Goal: Information Seeking & Learning: Learn about a topic

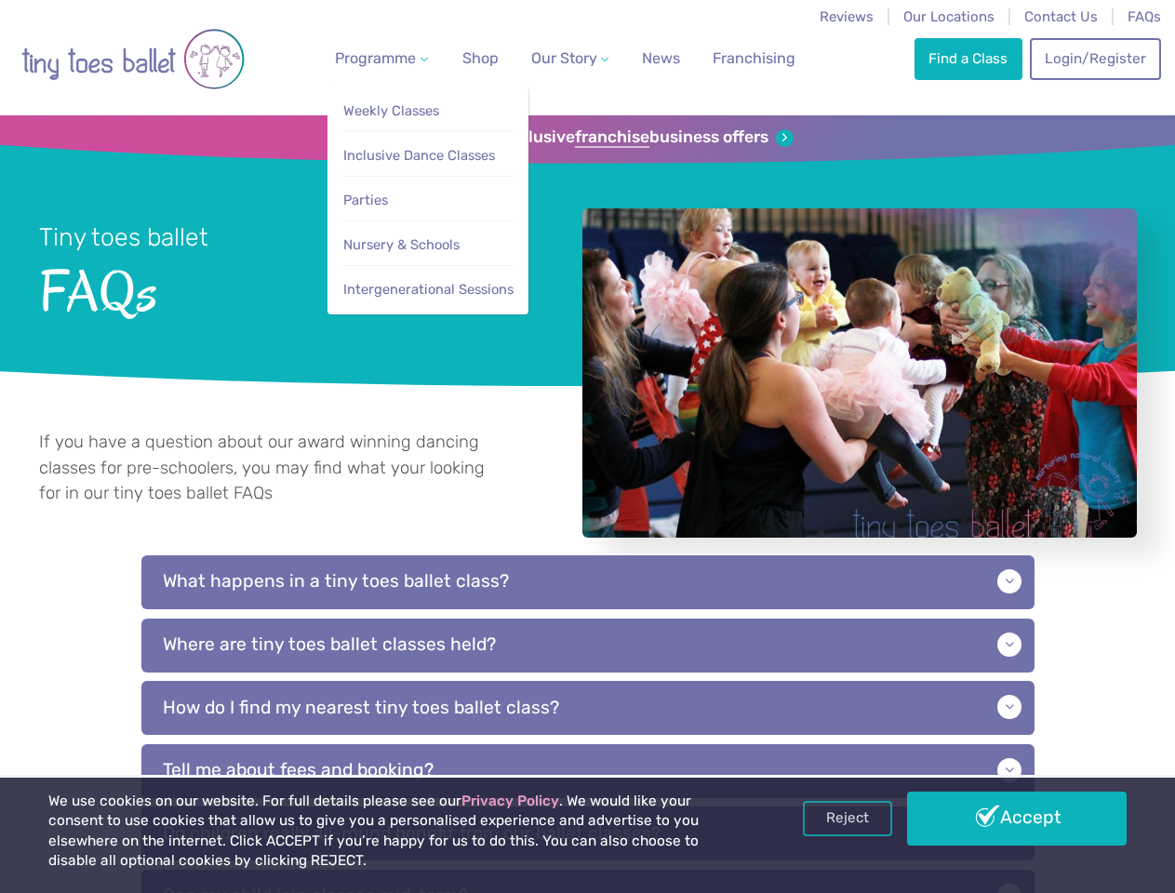
click at [378, 58] on span "Programme" at bounding box center [375, 58] width 81 height 18
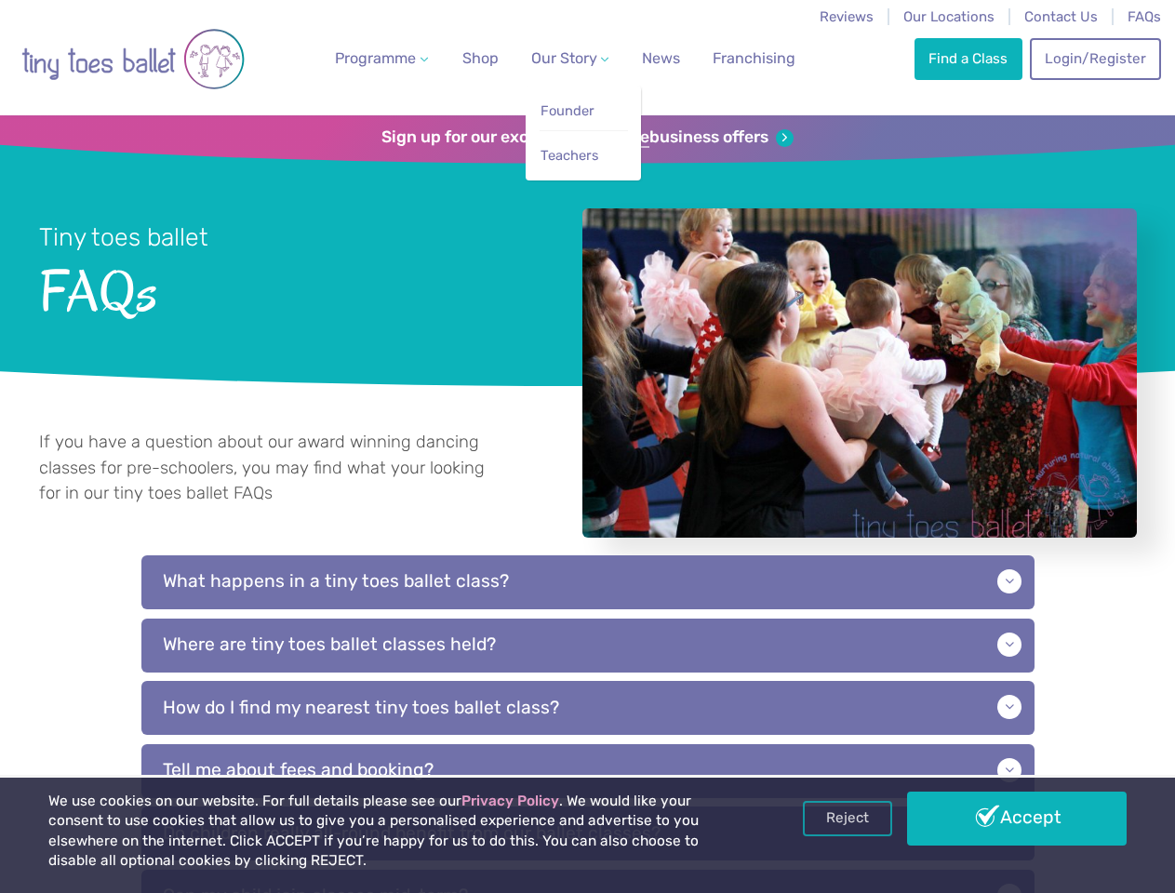
click at [553, 58] on span "Our Story" at bounding box center [564, 58] width 66 height 18
click at [587, 138] on li "Teachers" at bounding box center [583, 151] width 88 height 42
click at [588, 603] on p "What happens in a tiny toes ballet class?" at bounding box center [587, 582] width 893 height 54
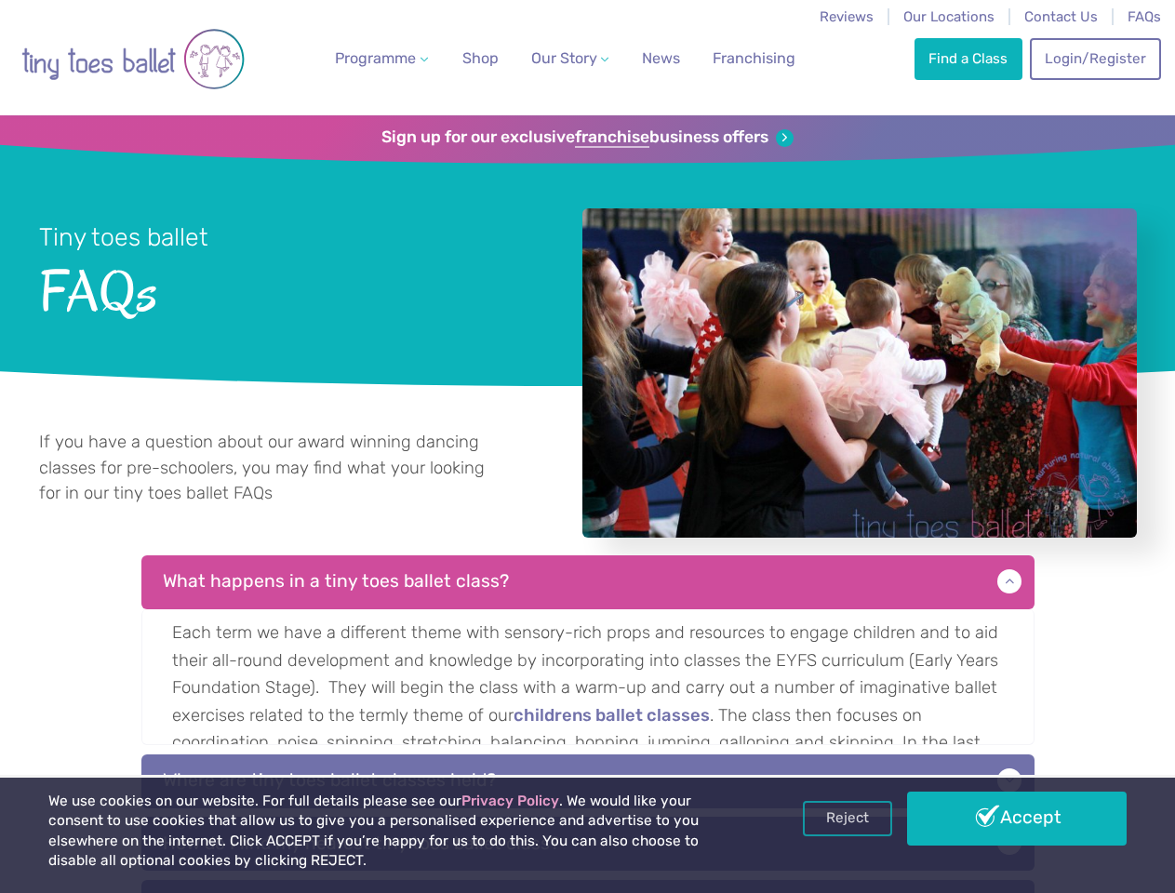
click at [588, 666] on p "Each term we have a different theme with sensory-rich props and resources to en…" at bounding box center [587, 677] width 893 height 136
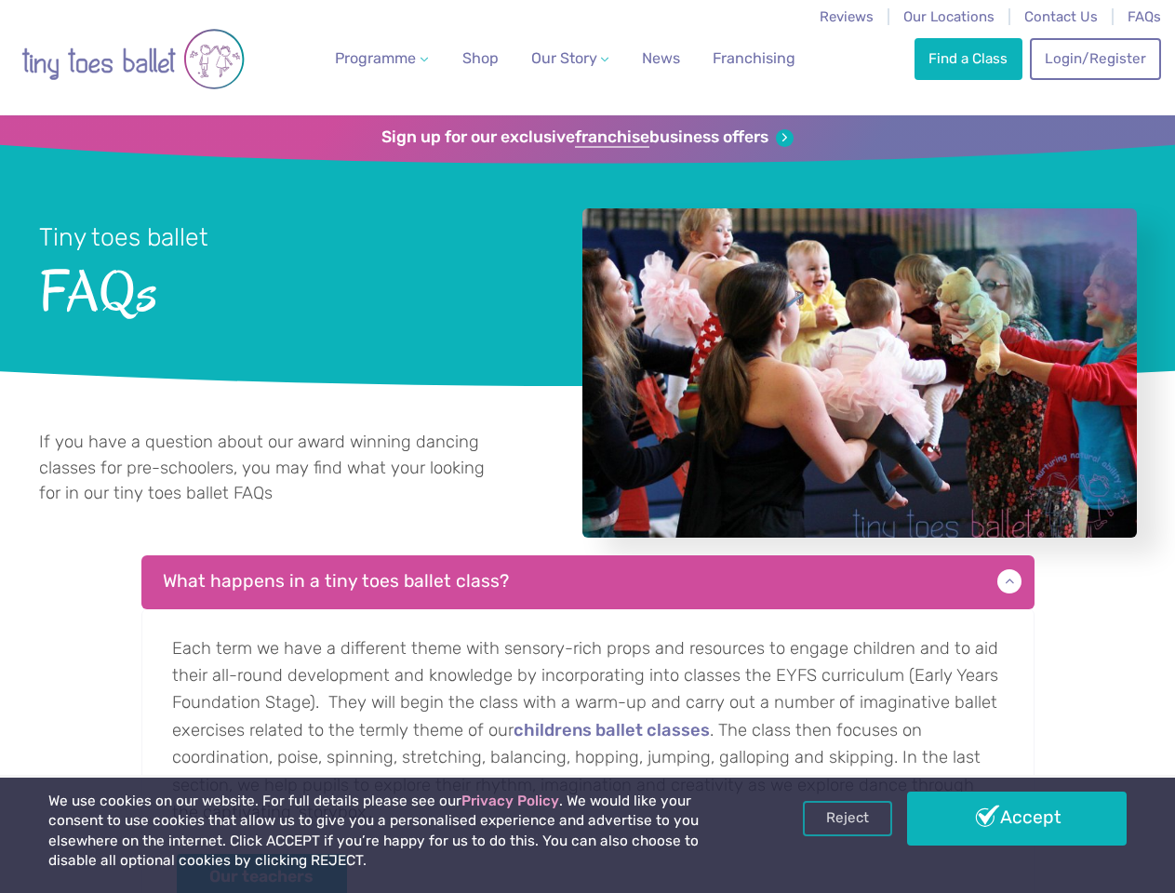
click at [588, 728] on p "Each term we have a different theme with sensory-rich props and resources to en…" at bounding box center [587, 770] width 893 height 322
click at [847, 818] on link "Reject" at bounding box center [847, 818] width 89 height 35
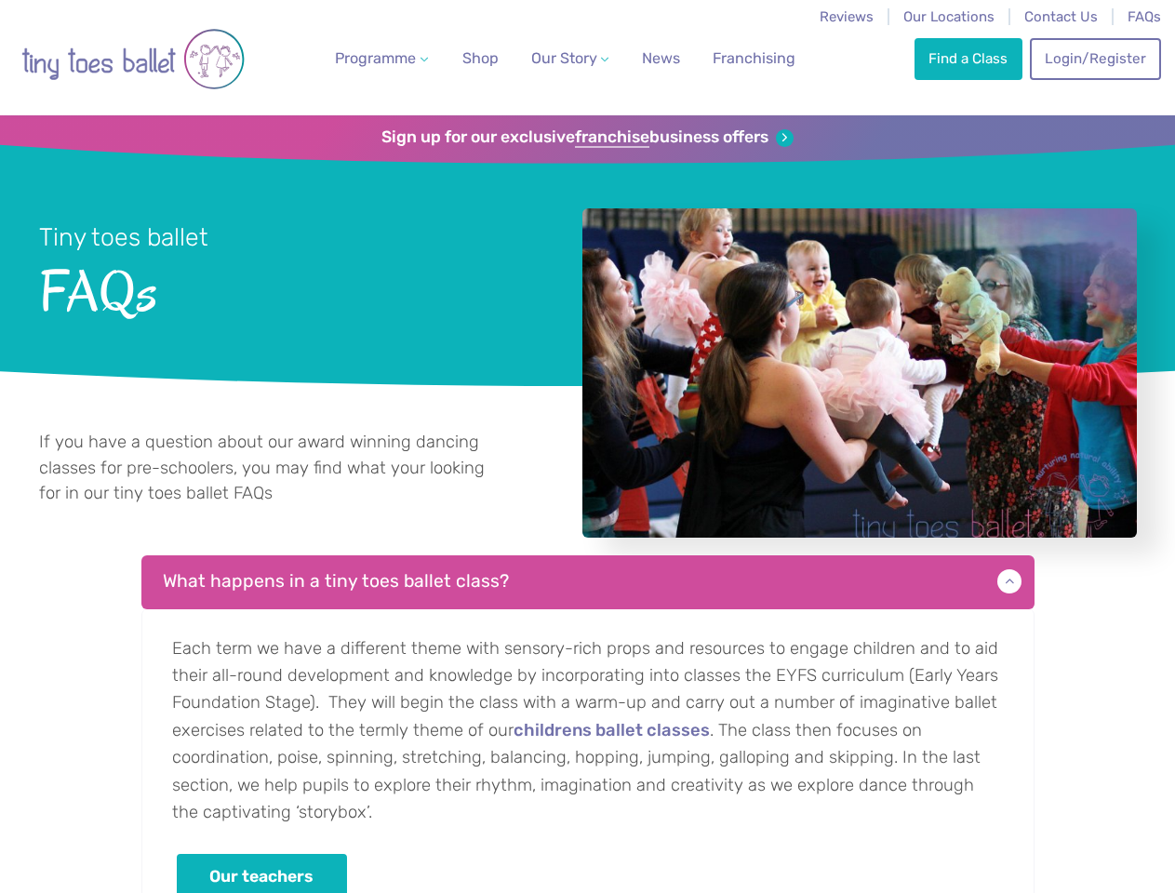
click at [1016, 818] on p "Each term we have a different theme with sensory-rich props and resources to en…" at bounding box center [587, 770] width 893 height 322
